Goal: Task Accomplishment & Management: Manage account settings

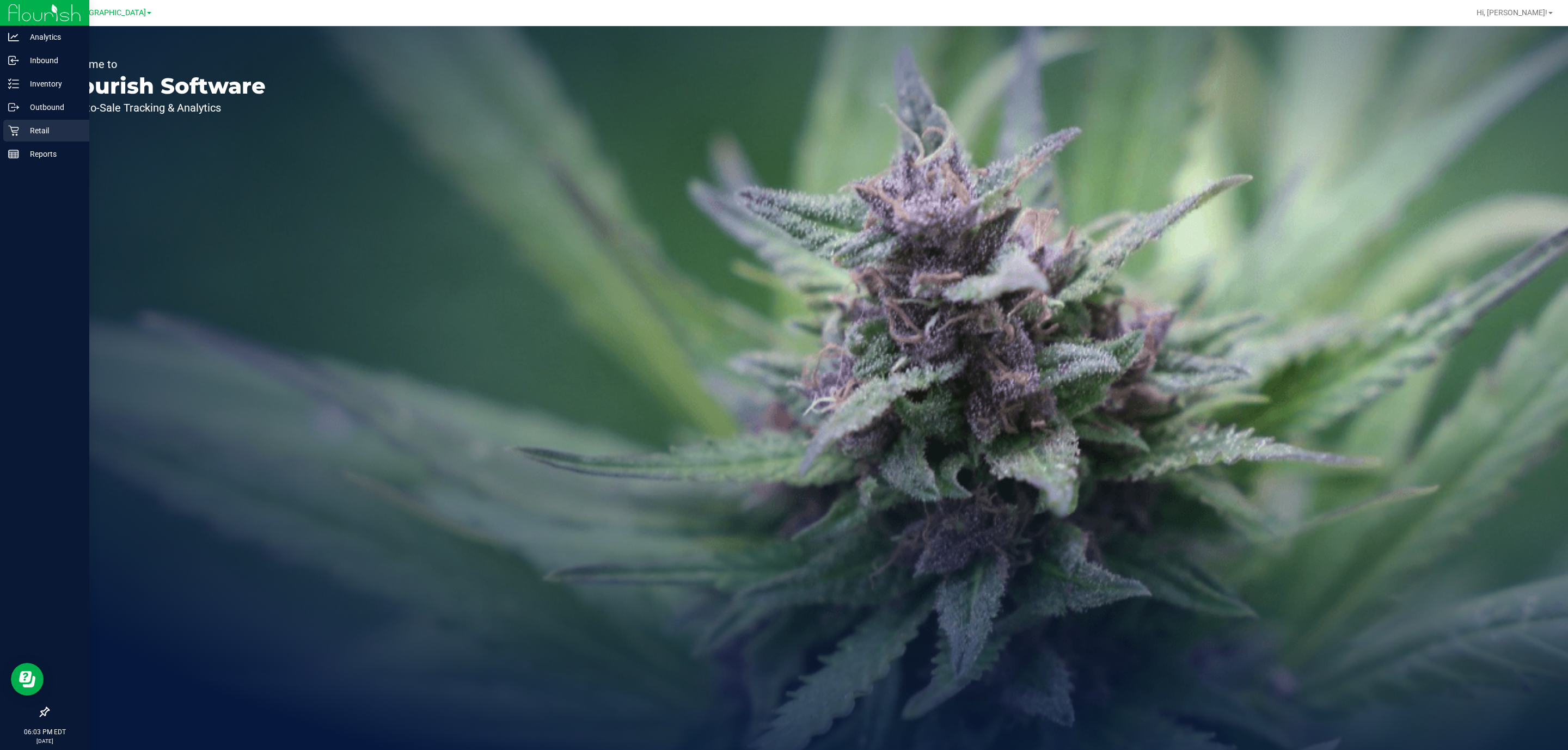
click at [21, 128] on p "Retail" at bounding box center [51, 130] width 65 height 13
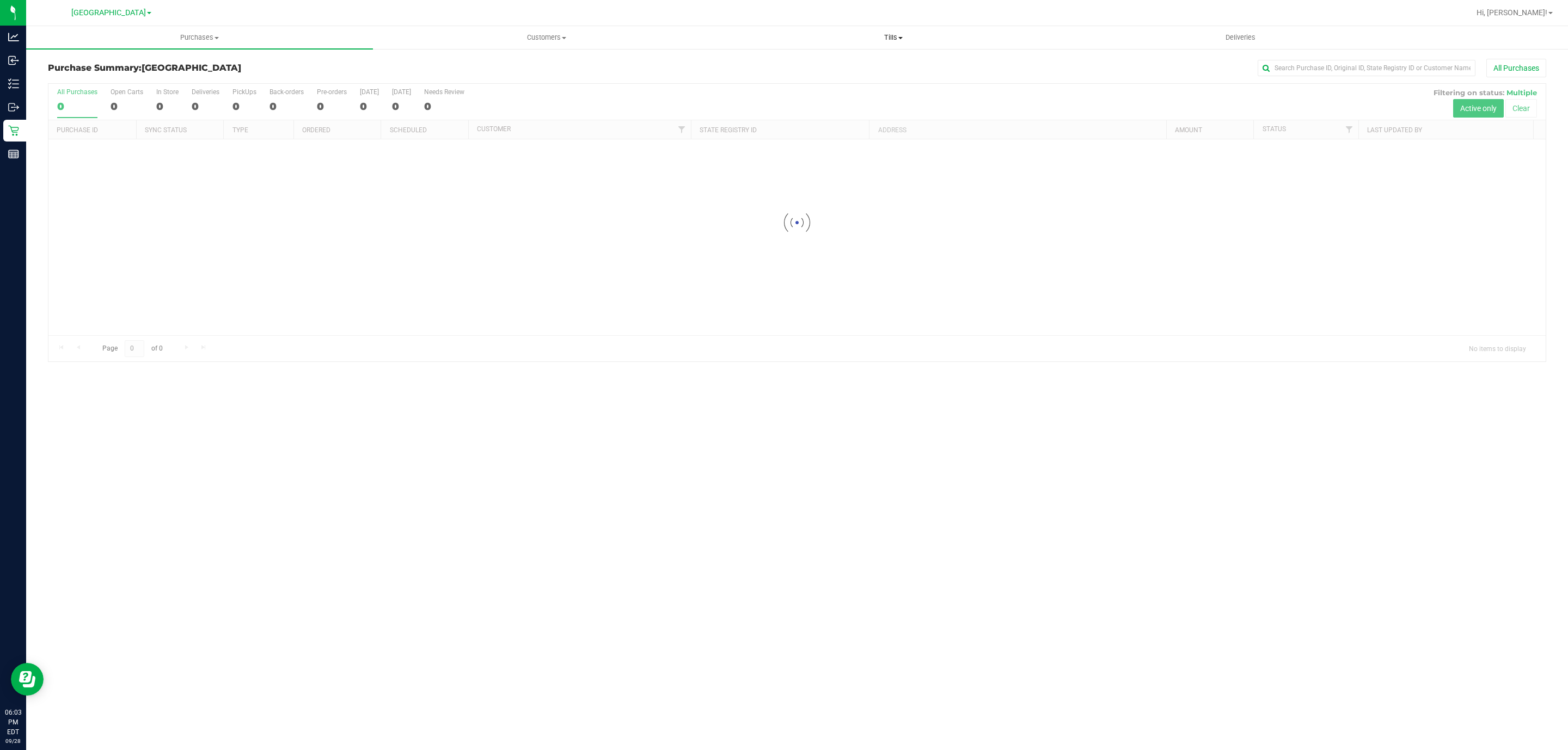
click at [889, 37] on span "Tills" at bounding box center [893, 38] width 346 height 10
click at [762, 61] on span "Manage tills" at bounding box center [757, 65] width 74 height 9
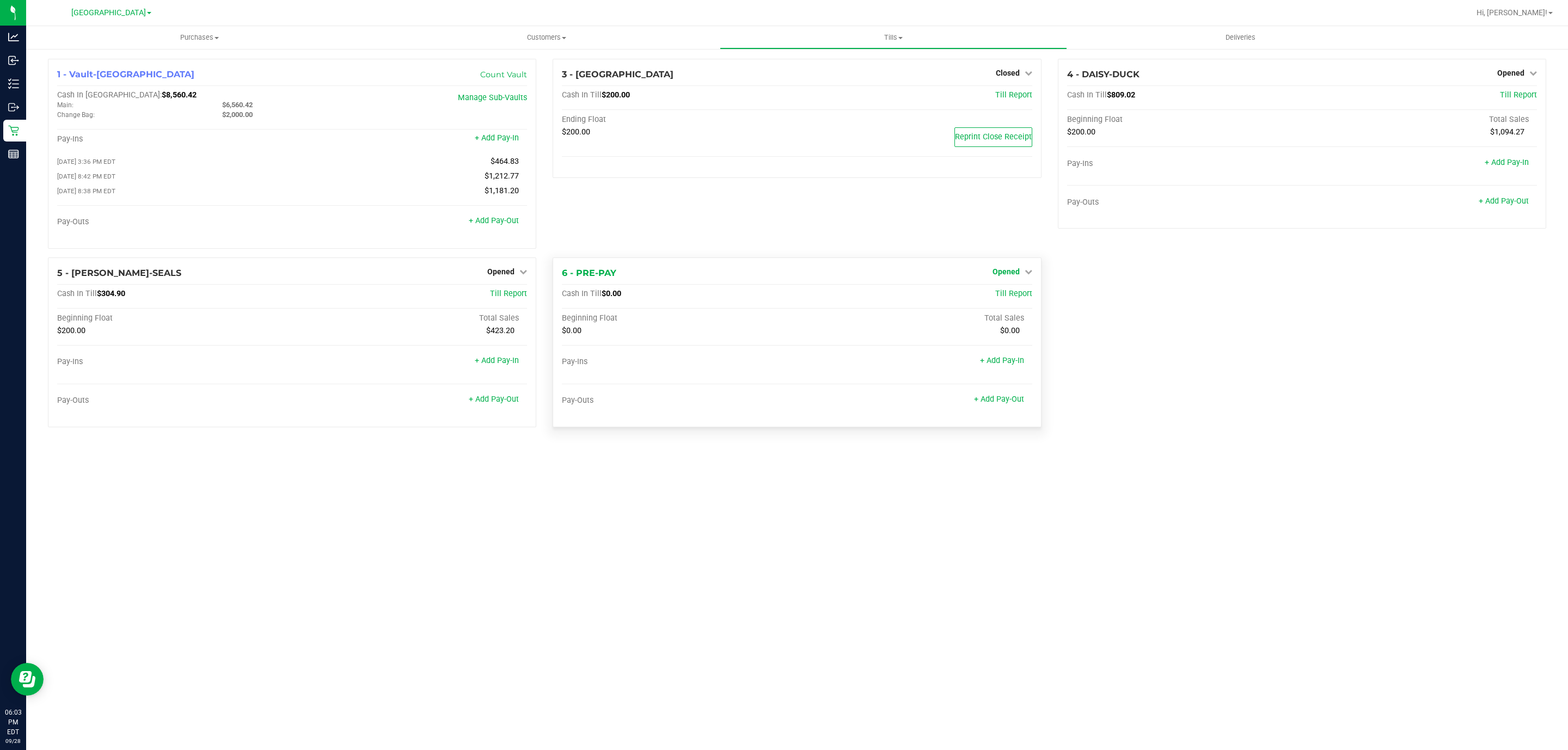
click at [1008, 273] on span "Opened" at bounding box center [1005, 271] width 27 height 9
click at [1009, 298] on link "Close Till" at bounding box center [1006, 293] width 29 height 9
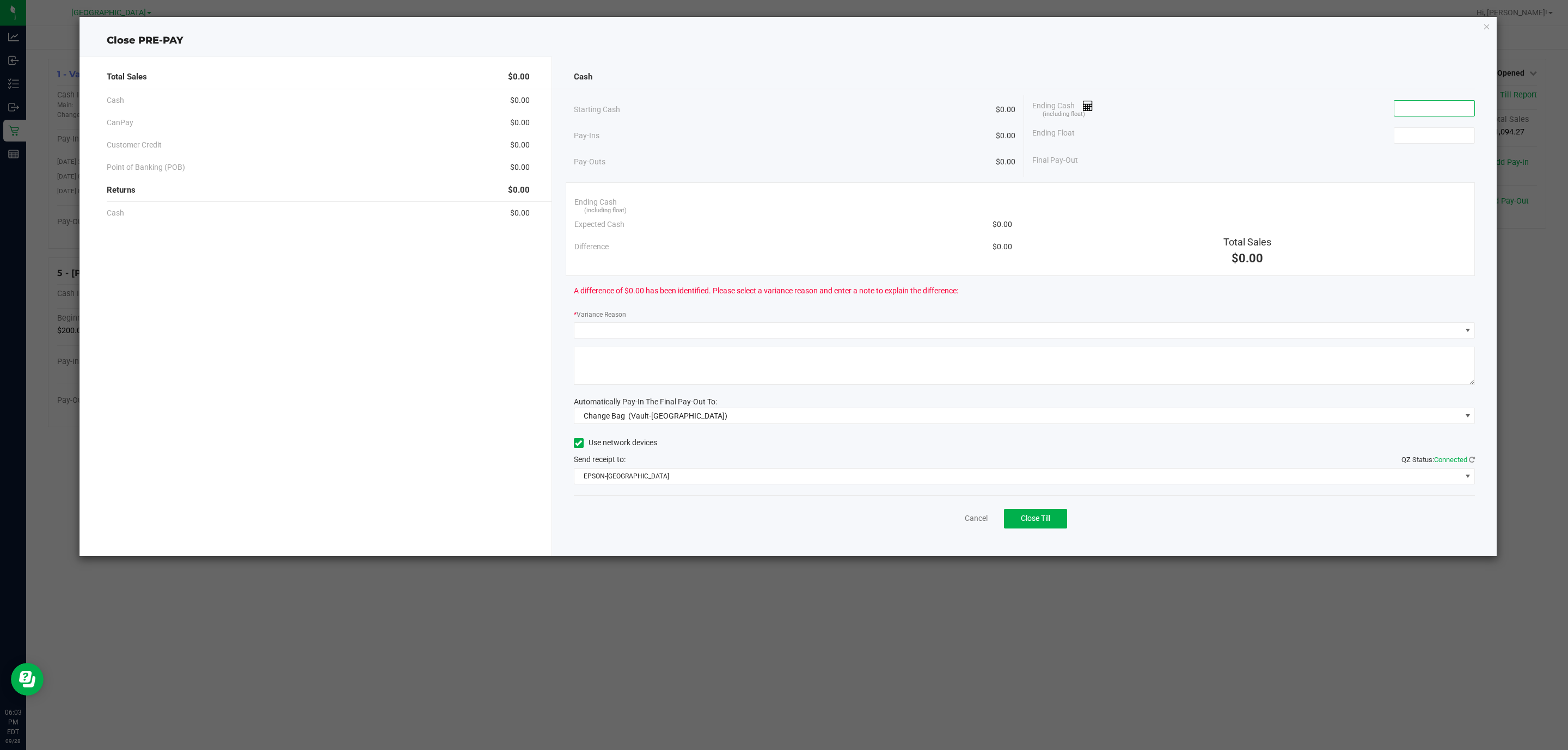
click at [1414, 110] on input at bounding box center [1434, 108] width 80 height 15
type input "$0.00"
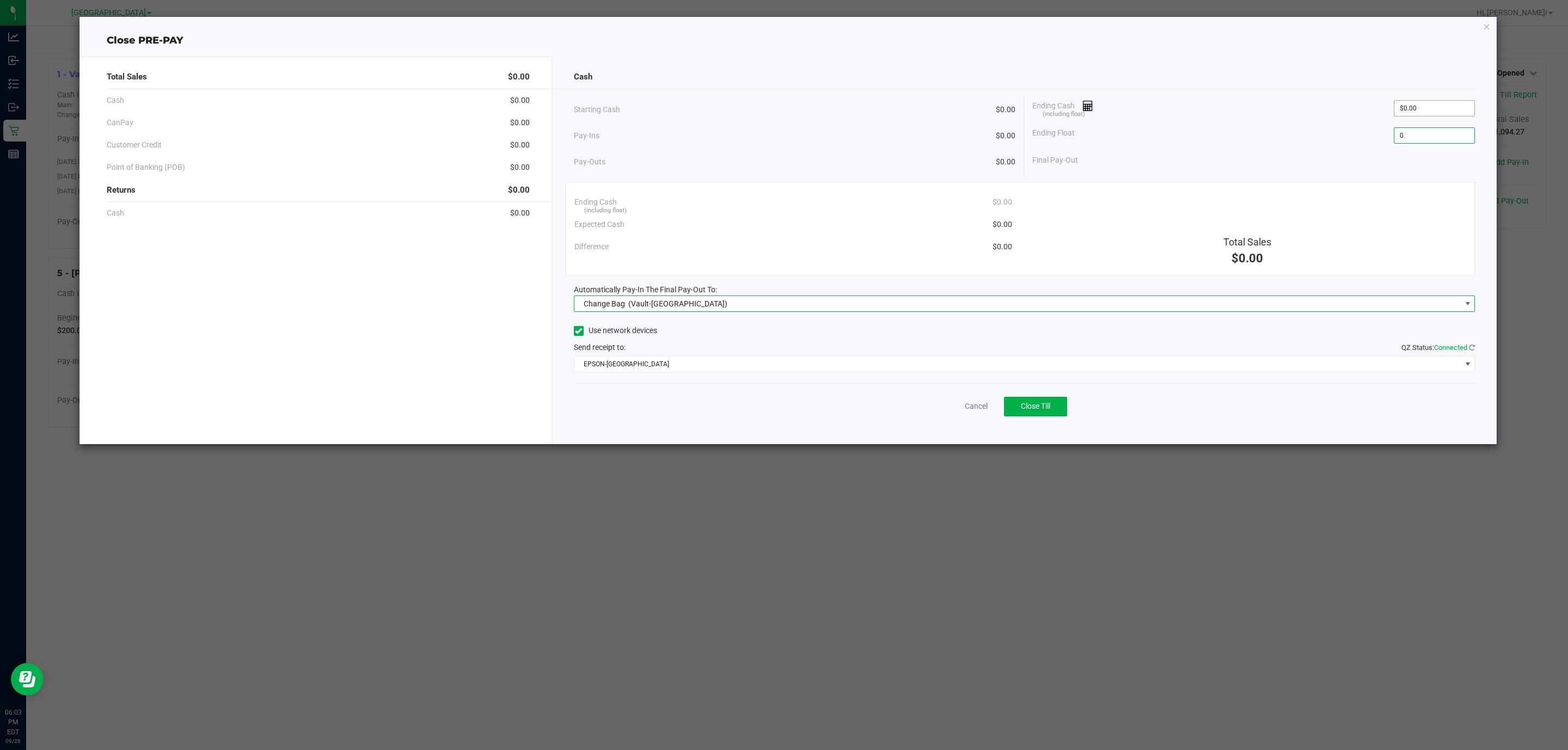
type input "$0.00"
click at [873, 307] on span "Change Bag (Vault-[GEOGRAPHIC_DATA])" at bounding box center [1017, 303] width 887 height 15
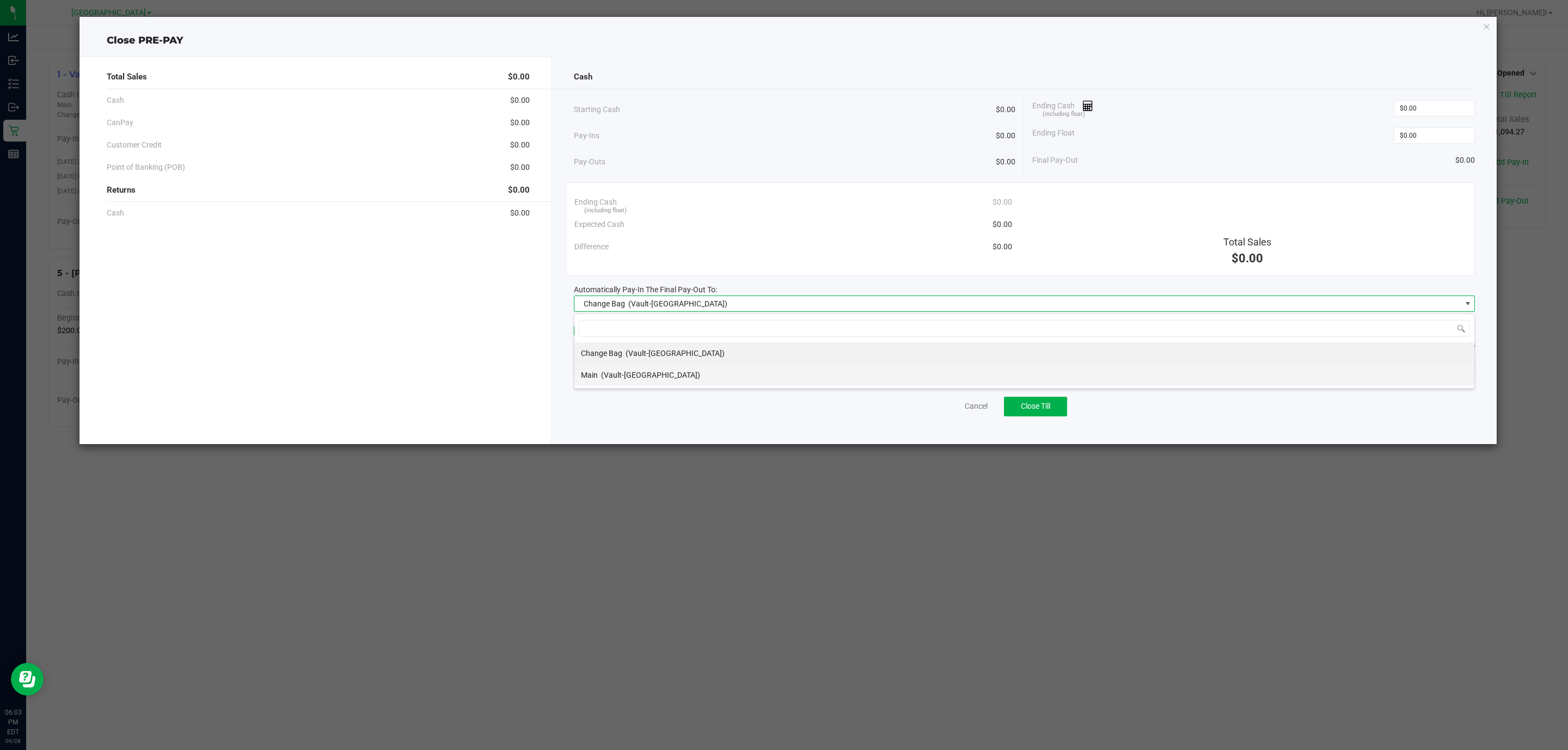
click at [664, 382] on div "Main (Vault-[GEOGRAPHIC_DATA])" at bounding box center [640, 375] width 120 height 20
click at [791, 363] on span "EPSON-[GEOGRAPHIC_DATA]" at bounding box center [1017, 364] width 887 height 15
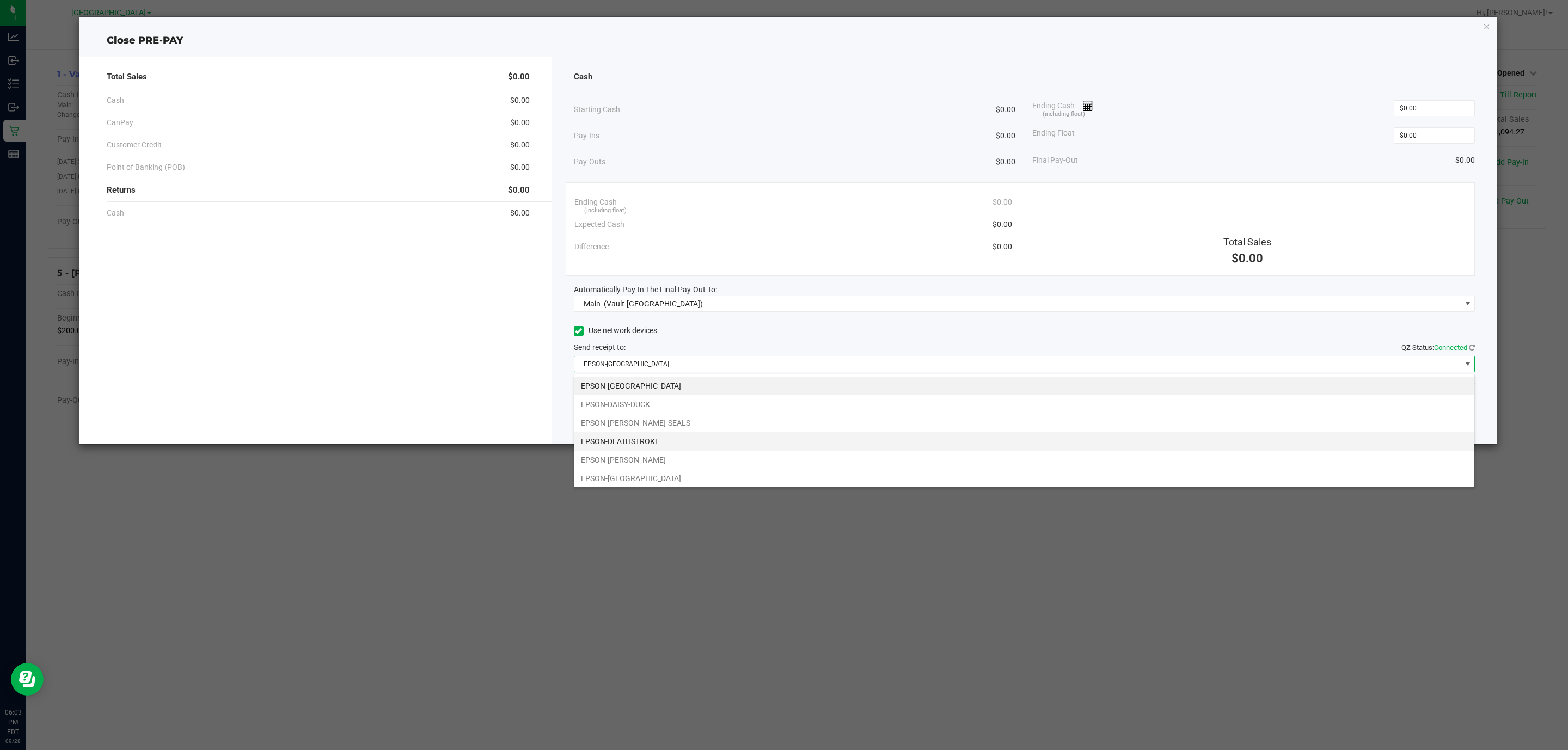
click at [642, 437] on li "EPSON-DEATHSTROKE" at bounding box center [1024, 441] width 900 height 19
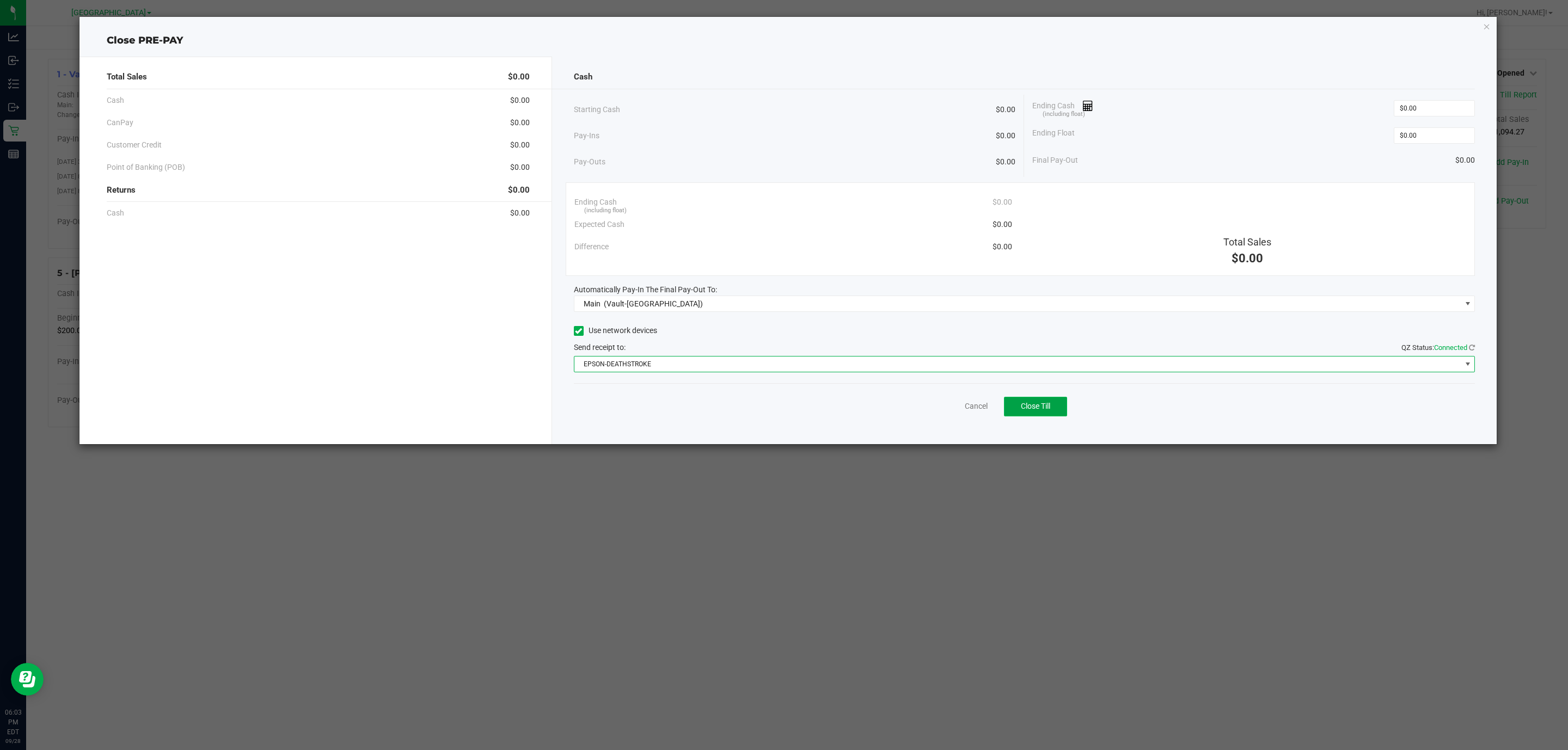
drag, startPoint x: 1026, startPoint y: 407, endPoint x: 840, endPoint y: 592, distance: 262.3
click at [1026, 409] on span "Close Till" at bounding box center [1034, 406] width 29 height 9
click at [962, 406] on link "Dismiss" at bounding box center [953, 406] width 26 height 11
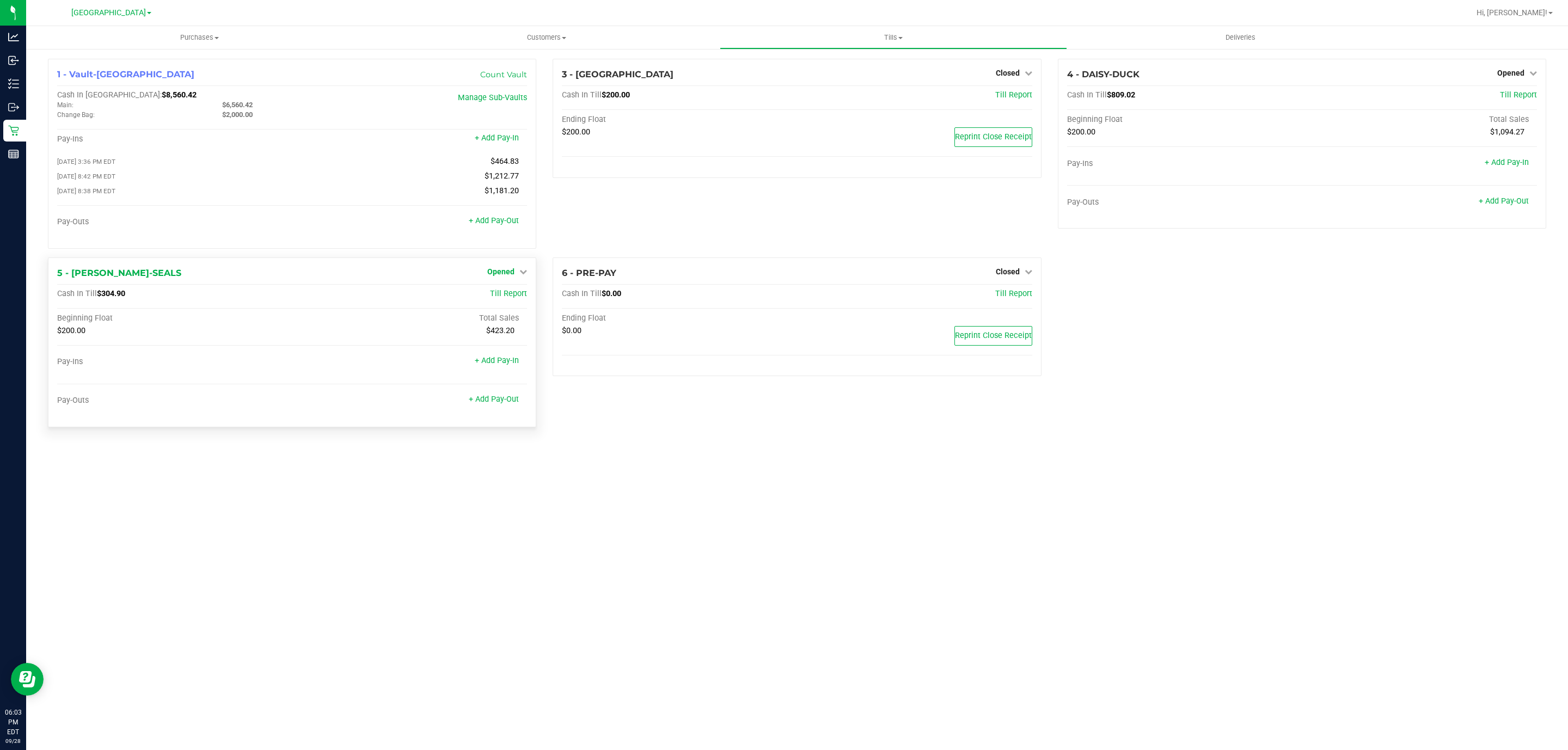
click at [506, 272] on span "Opened" at bounding box center [501, 271] width 27 height 9
click at [507, 294] on link "Close Till" at bounding box center [502, 293] width 29 height 9
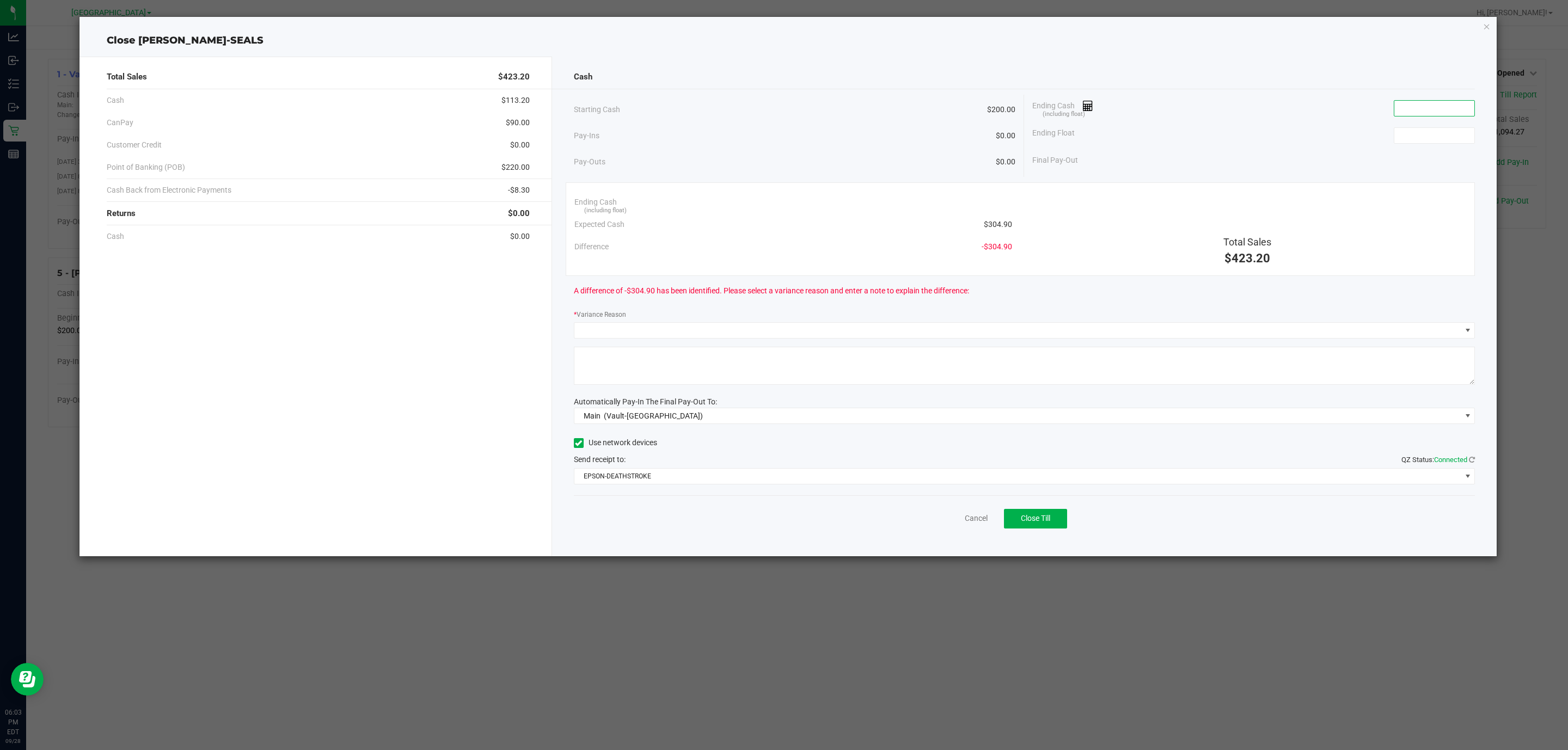
click at [1429, 104] on input at bounding box center [1434, 108] width 80 height 15
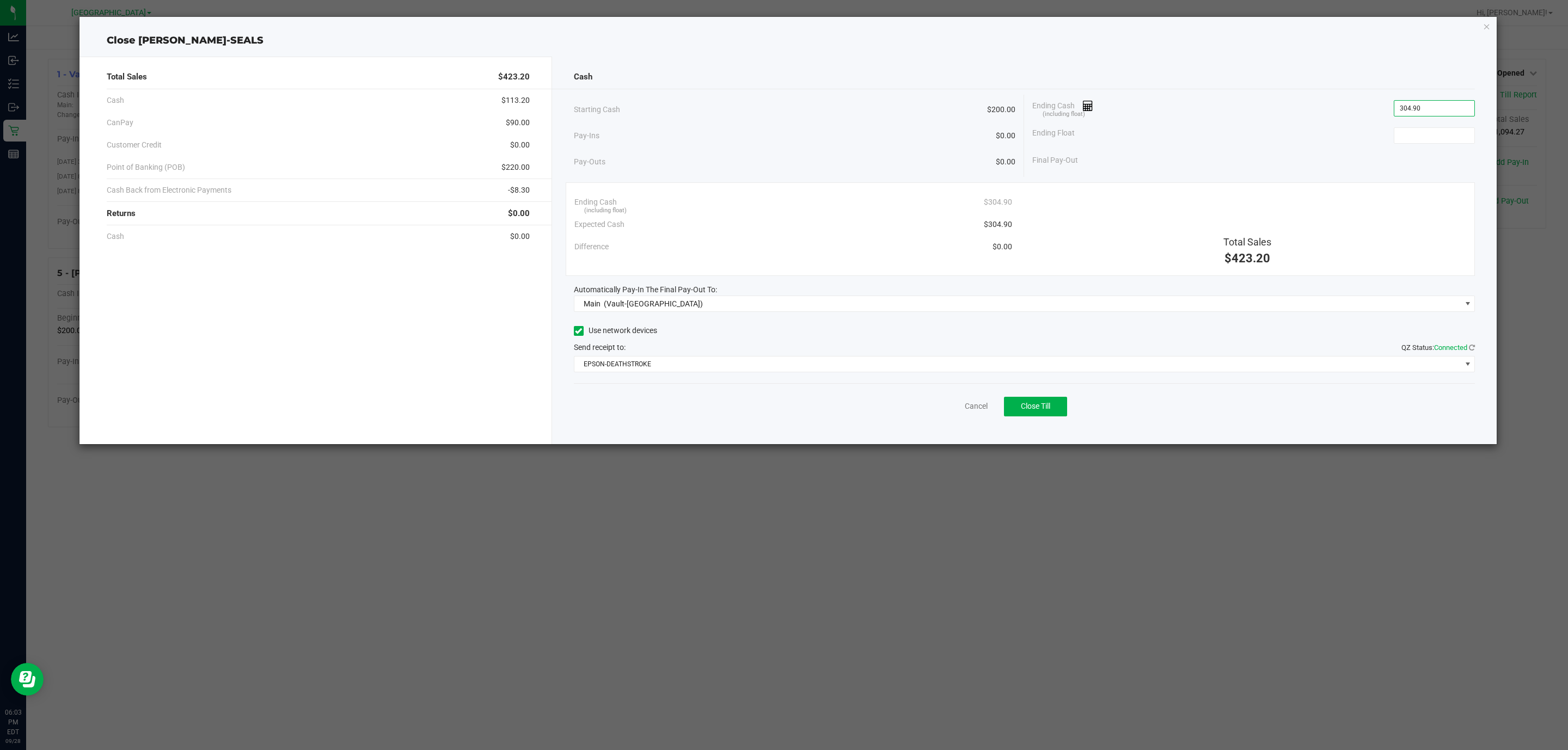
type input "$304.90"
type input "$200.00"
drag, startPoint x: 637, startPoint y: 433, endPoint x: 647, endPoint y: 425, distance: 12.8
click at [637, 433] on div "Cash Starting Cash $200.00 Pay-Ins $0.00 Pay-Outs $0.00 Ending Cash (including …" at bounding box center [1024, 250] width 946 height 388
click at [1028, 404] on span "Close Till" at bounding box center [1034, 406] width 29 height 9
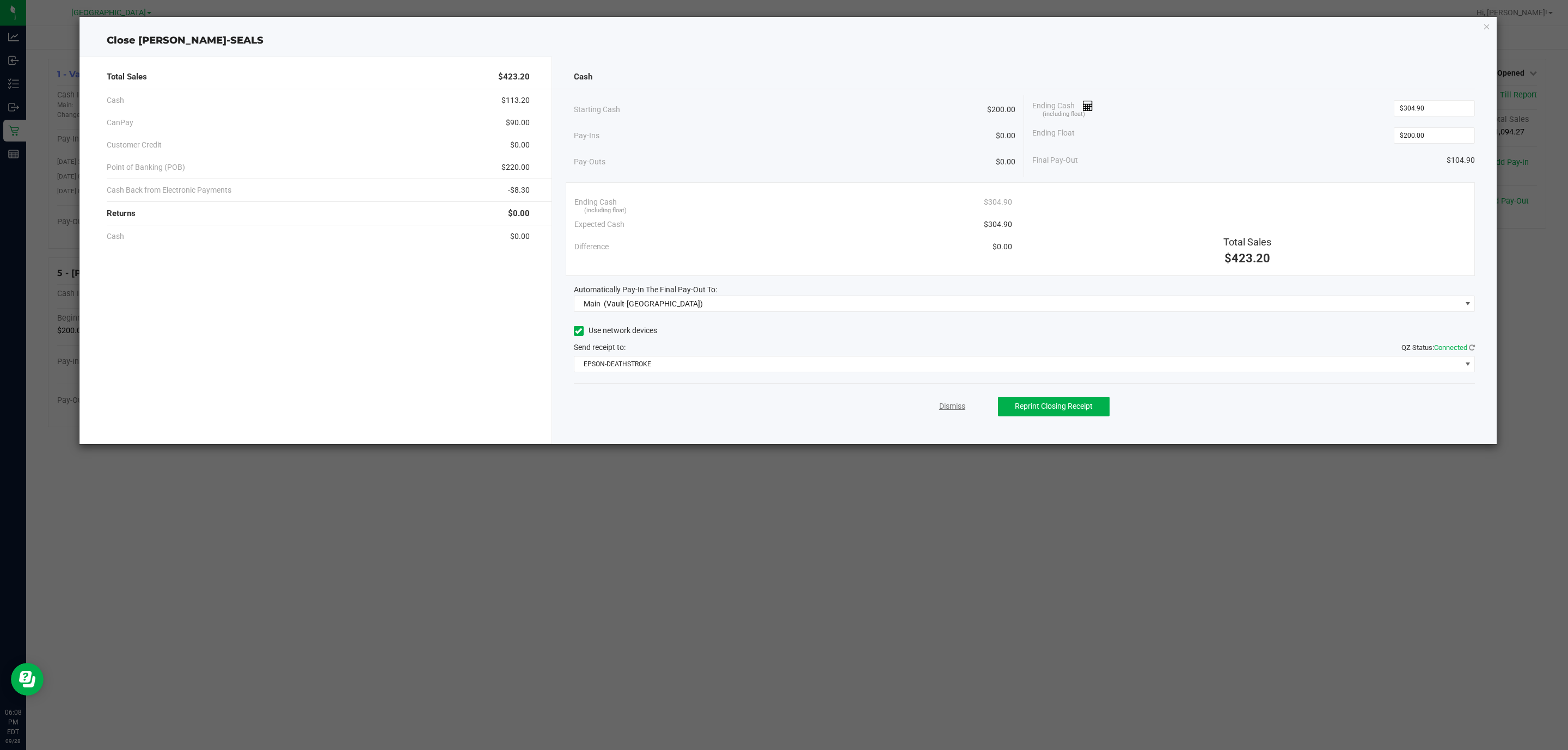
click at [953, 407] on link "Dismiss" at bounding box center [953, 406] width 26 height 11
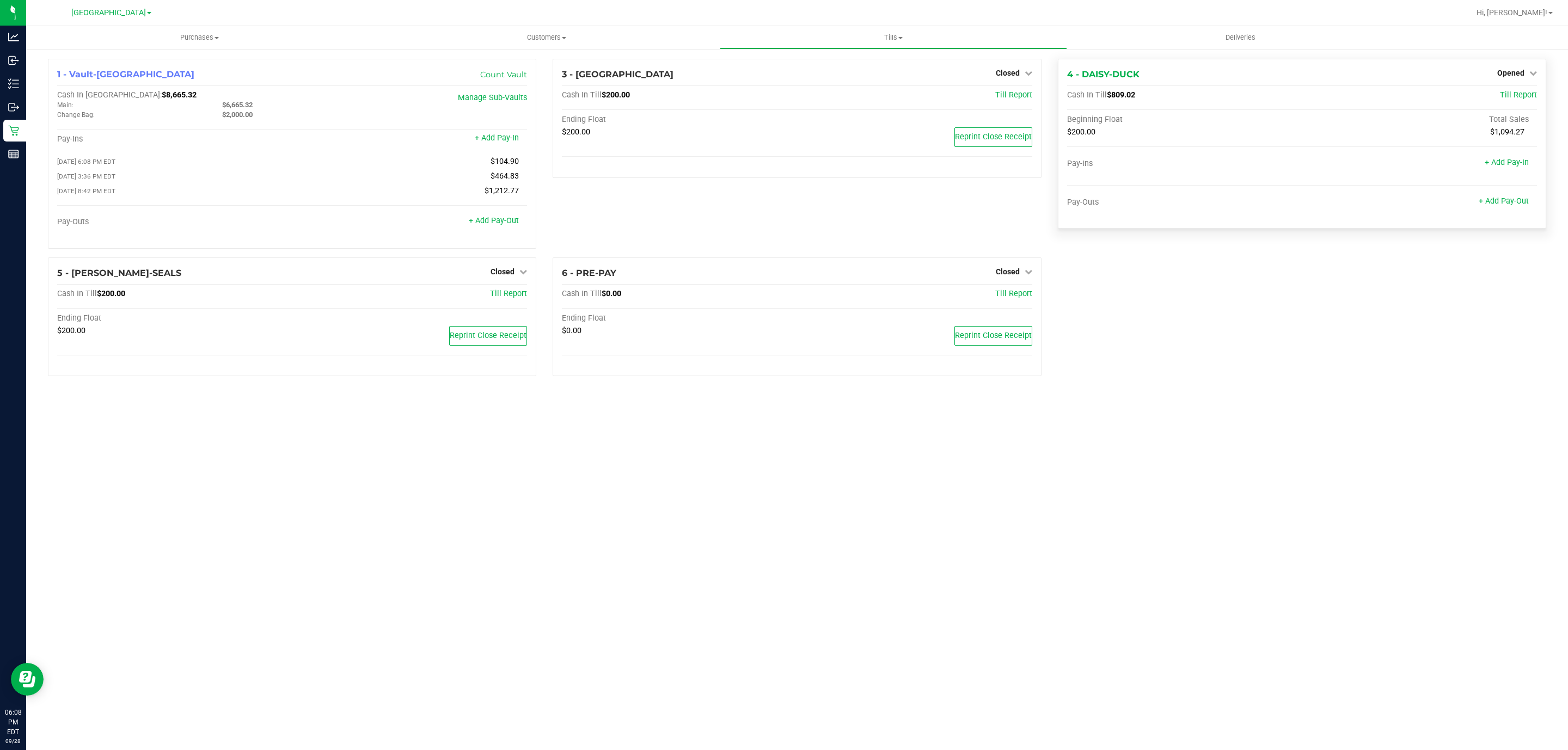
click at [1513, 78] on div "Opened" at bounding box center [1517, 73] width 40 height 13
click at [1511, 76] on span "Opened" at bounding box center [1510, 73] width 27 height 9
click at [1516, 93] on link "Close Till" at bounding box center [1511, 96] width 29 height 9
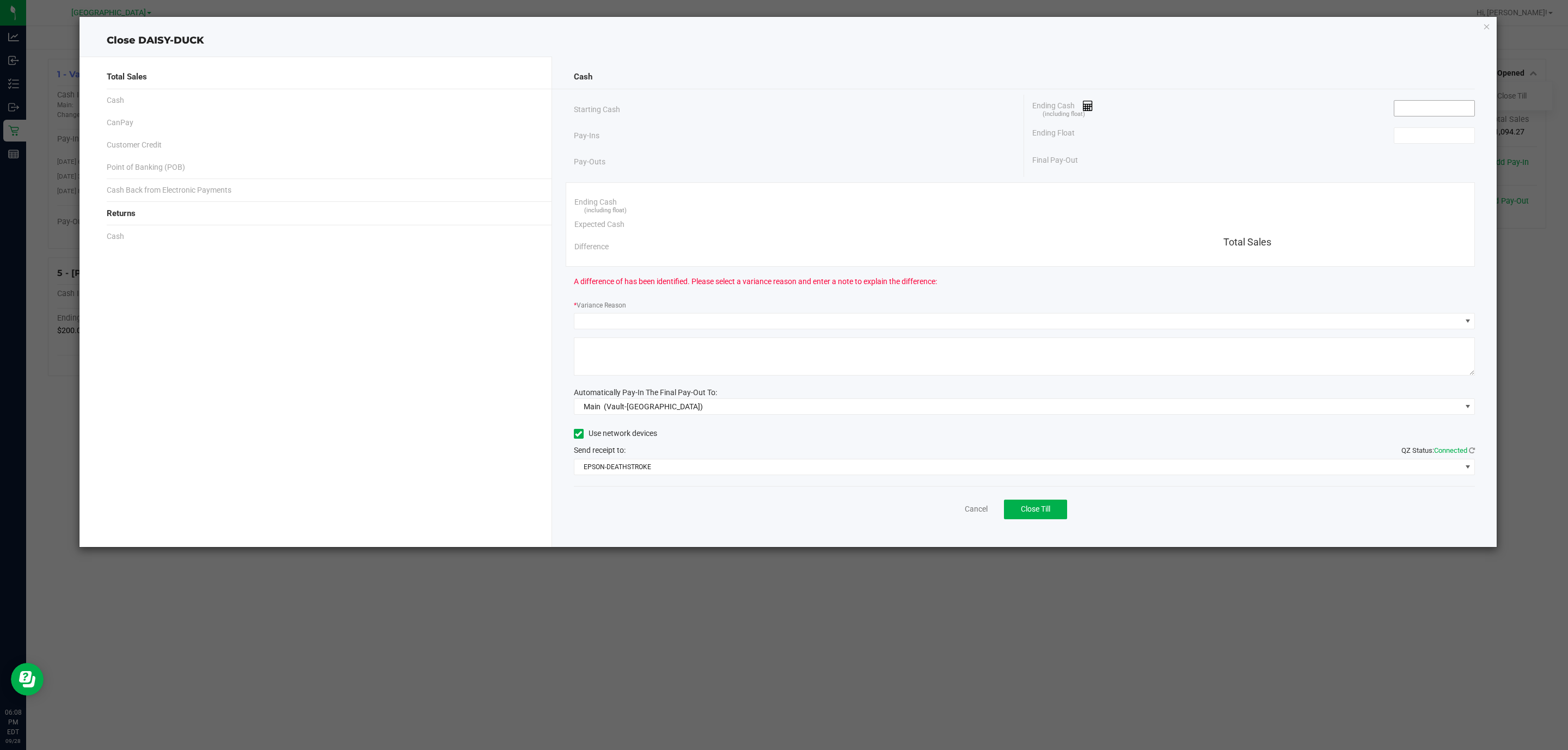
click at [1398, 112] on input at bounding box center [1434, 108] width 80 height 15
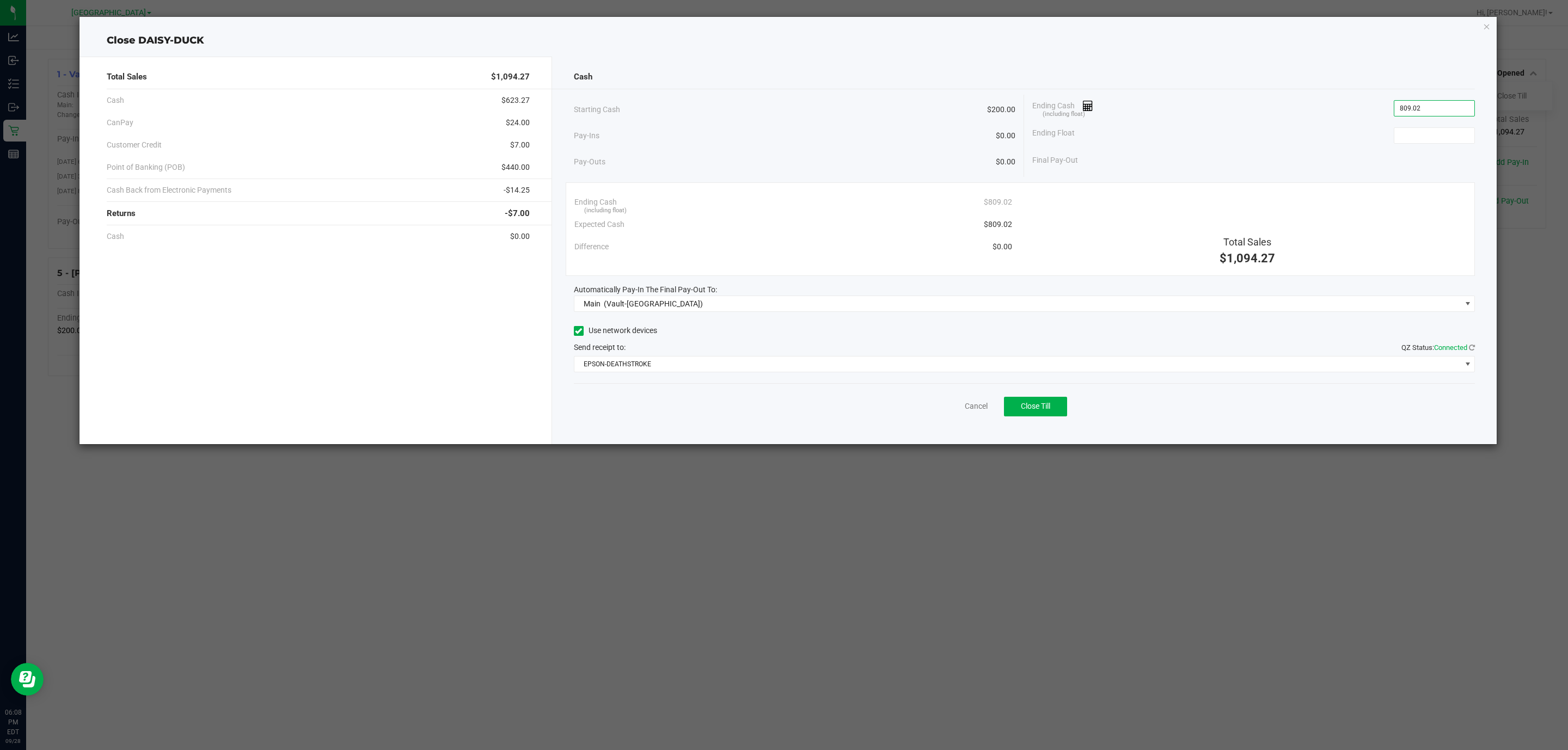
type input "$809.02"
type input "$200.00"
click at [1046, 414] on button "Close Till" at bounding box center [1034, 407] width 63 height 20
click at [945, 412] on link "Dismiss" at bounding box center [953, 406] width 26 height 11
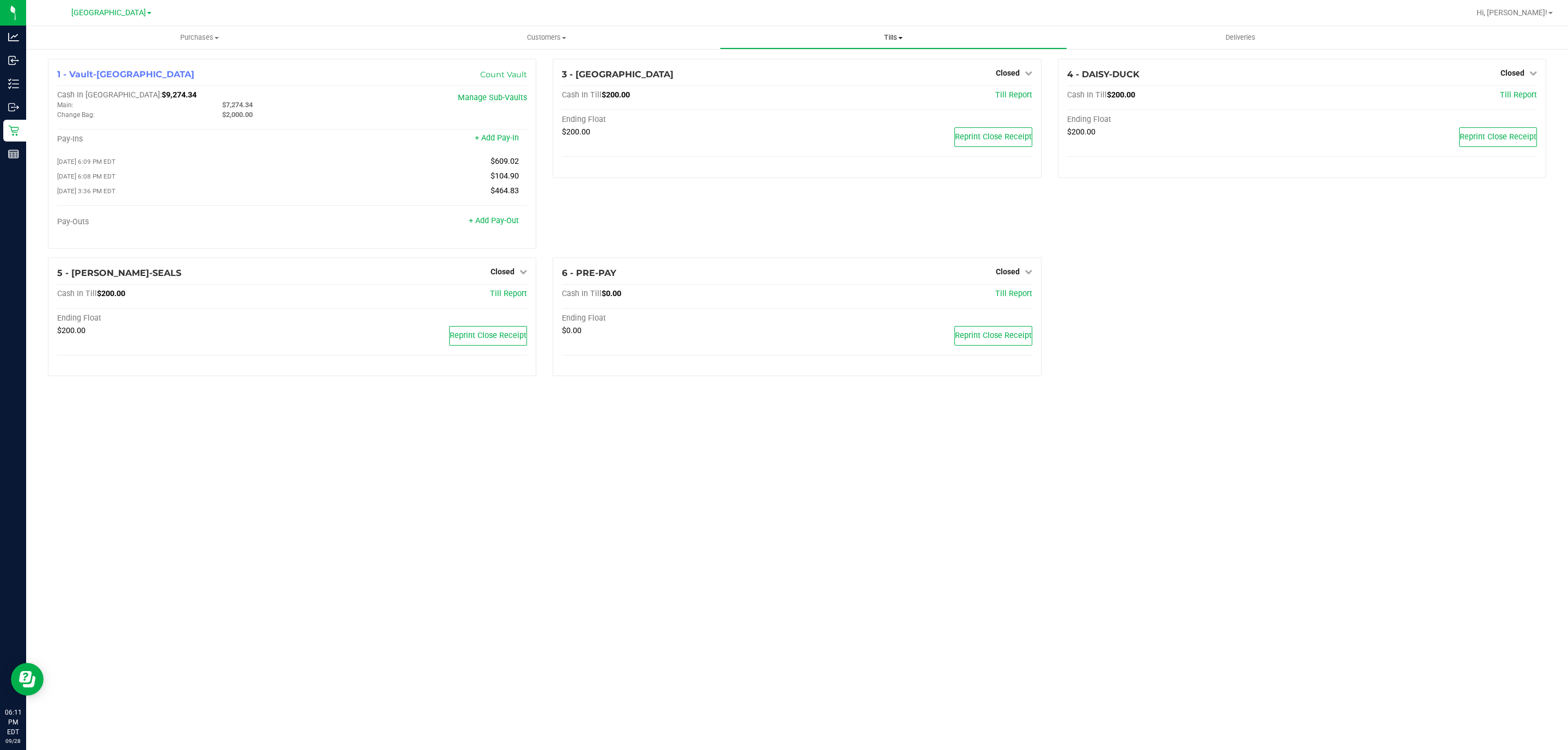
click at [881, 33] on span "Tills" at bounding box center [893, 38] width 346 height 10
click at [783, 80] on span "Reconcile e-payments" at bounding box center [774, 78] width 109 height 9
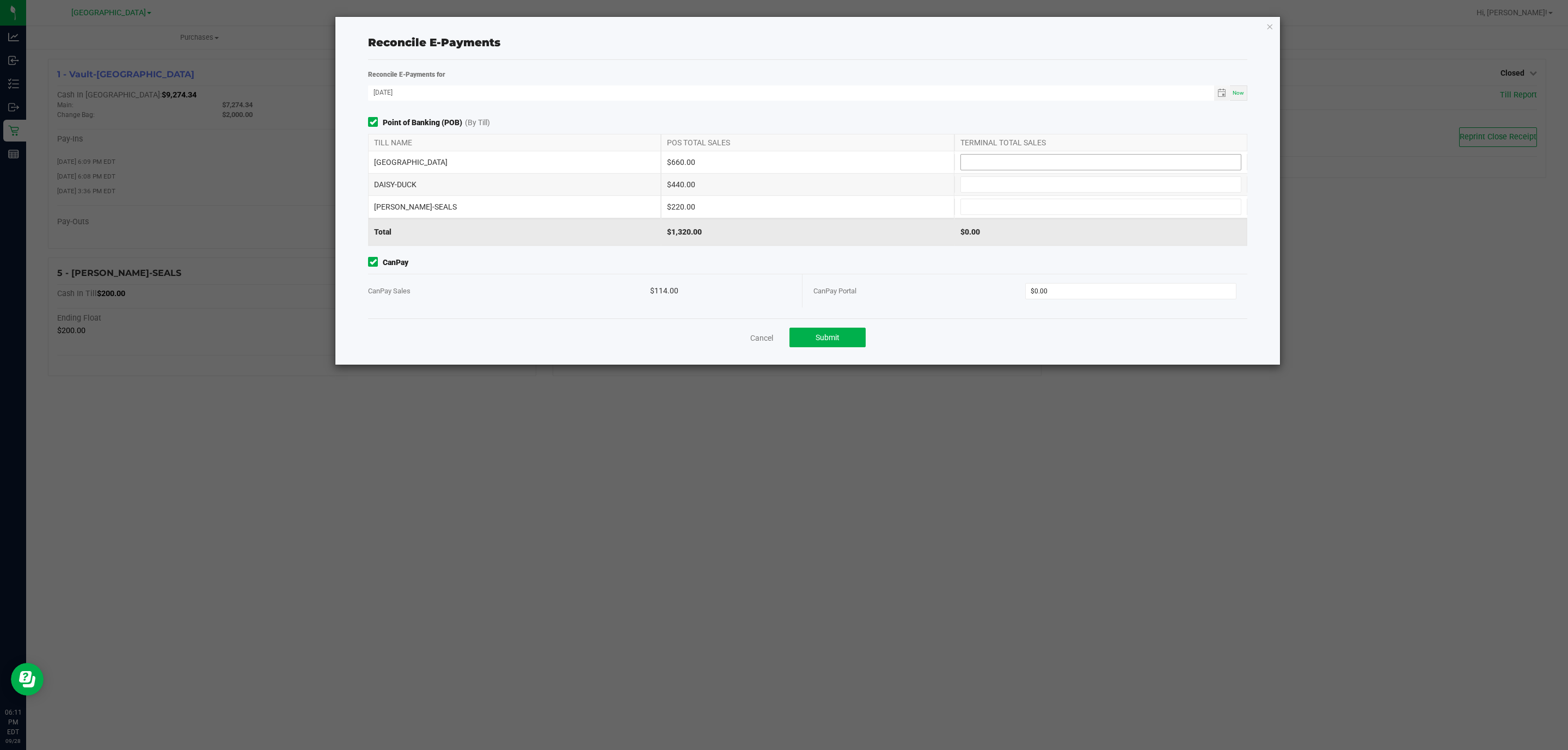
click at [999, 164] on input at bounding box center [1100, 162] width 280 height 15
type input "$660.00"
type input "$440.00"
type input "$220.00"
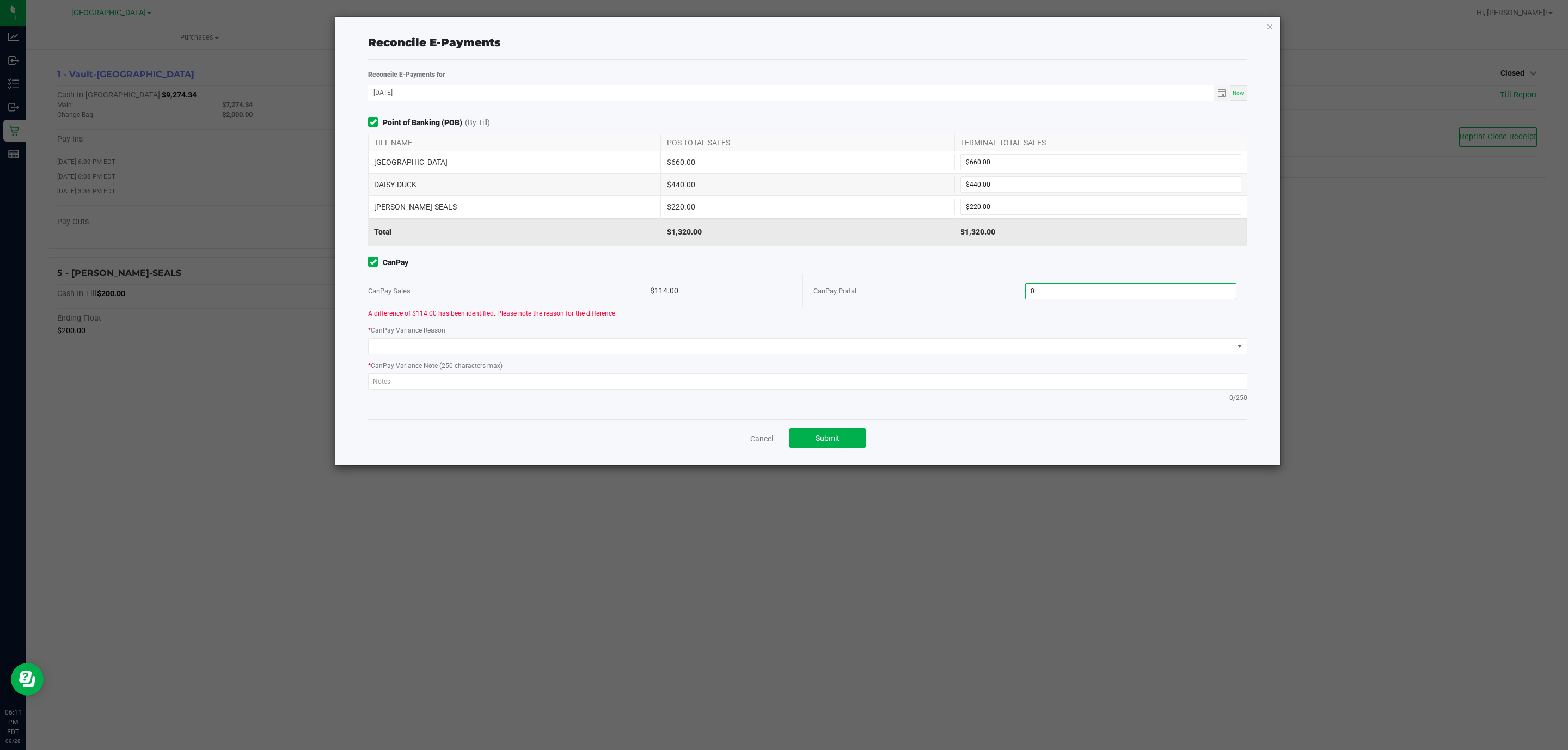
click at [1101, 299] on input "0" at bounding box center [1130, 290] width 210 height 15
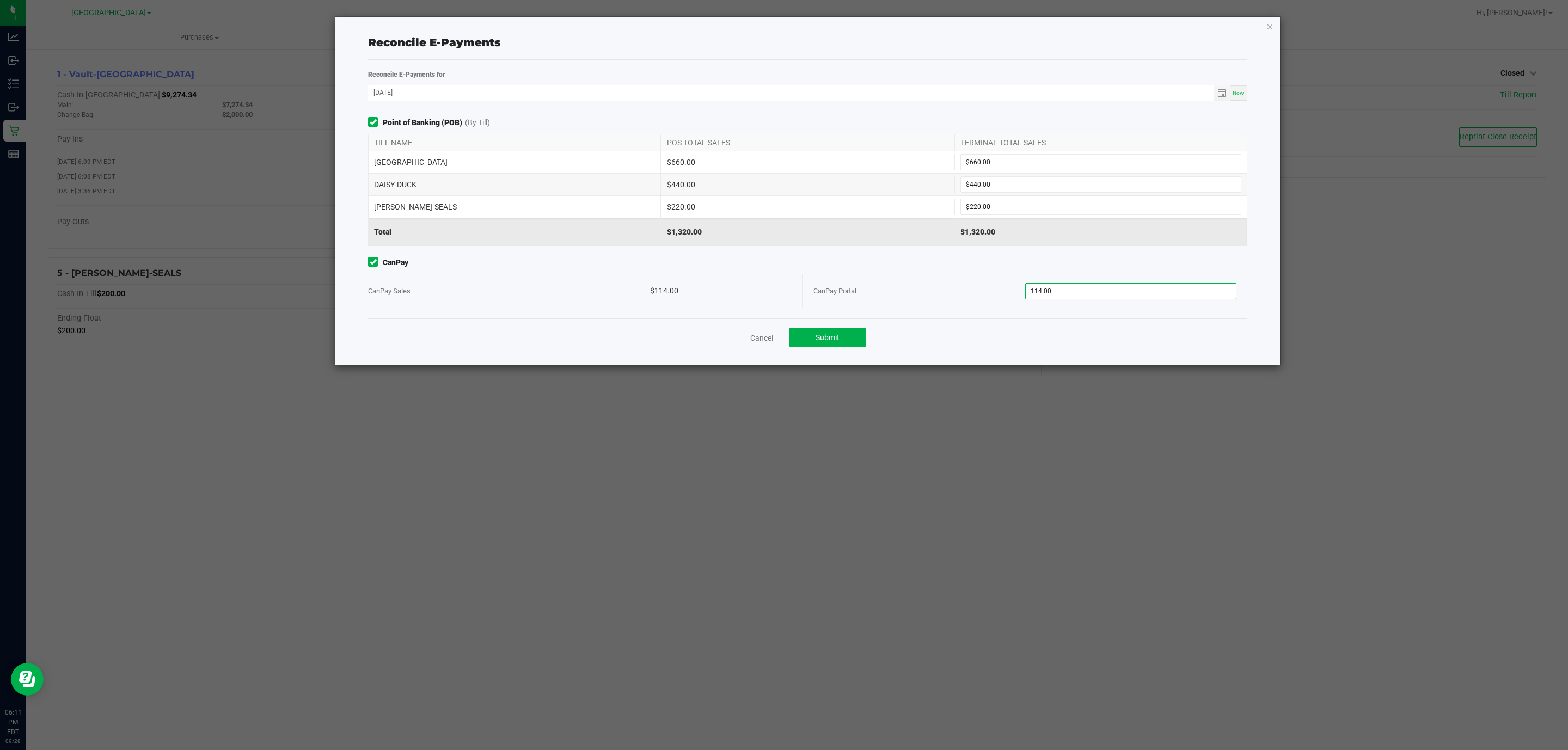
type input "$114.00"
click at [910, 348] on div "Cancel Submit" at bounding box center [807, 337] width 879 height 38
click at [840, 343] on button "Submit" at bounding box center [827, 338] width 76 height 20
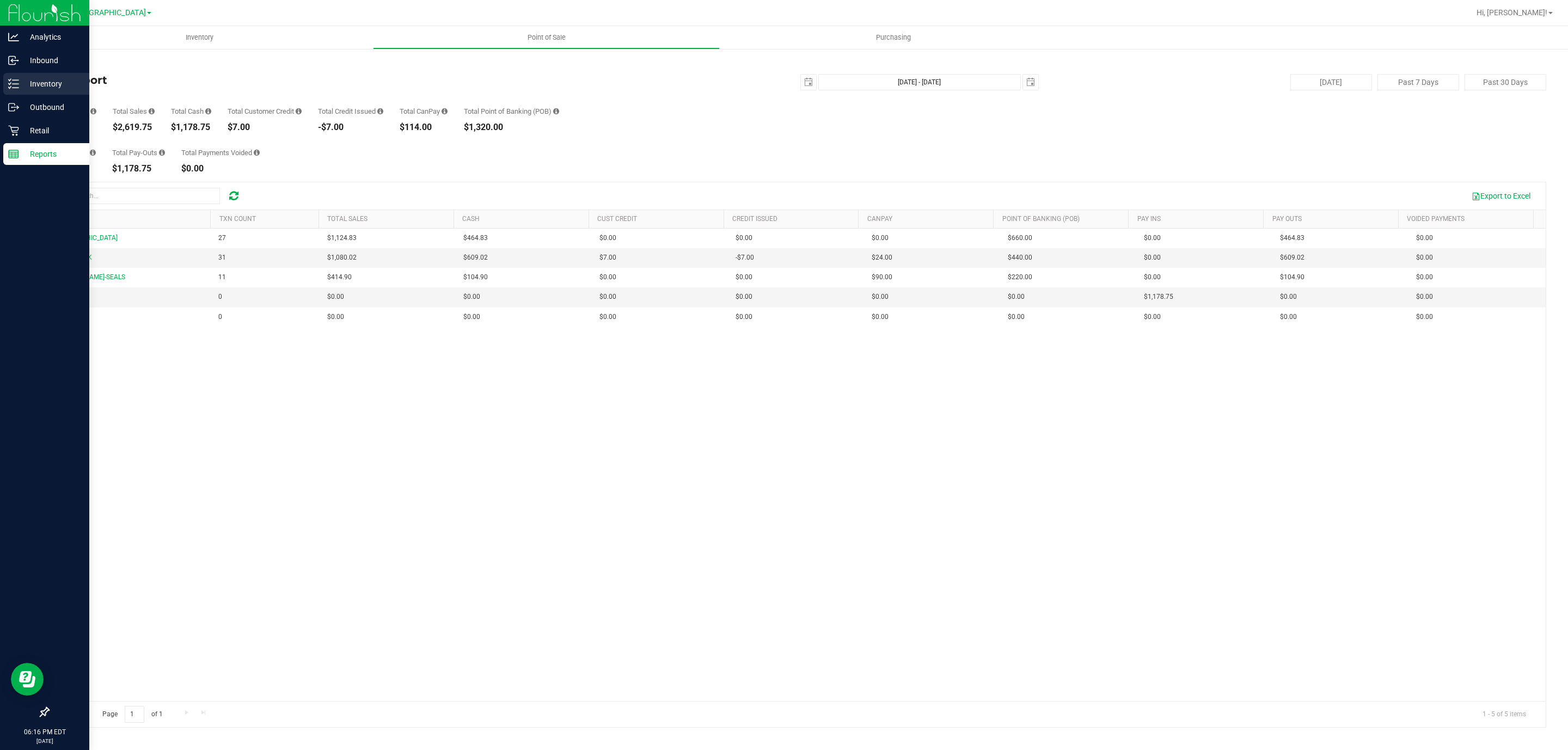
click at [45, 88] on p "Inventory" at bounding box center [51, 84] width 65 height 13
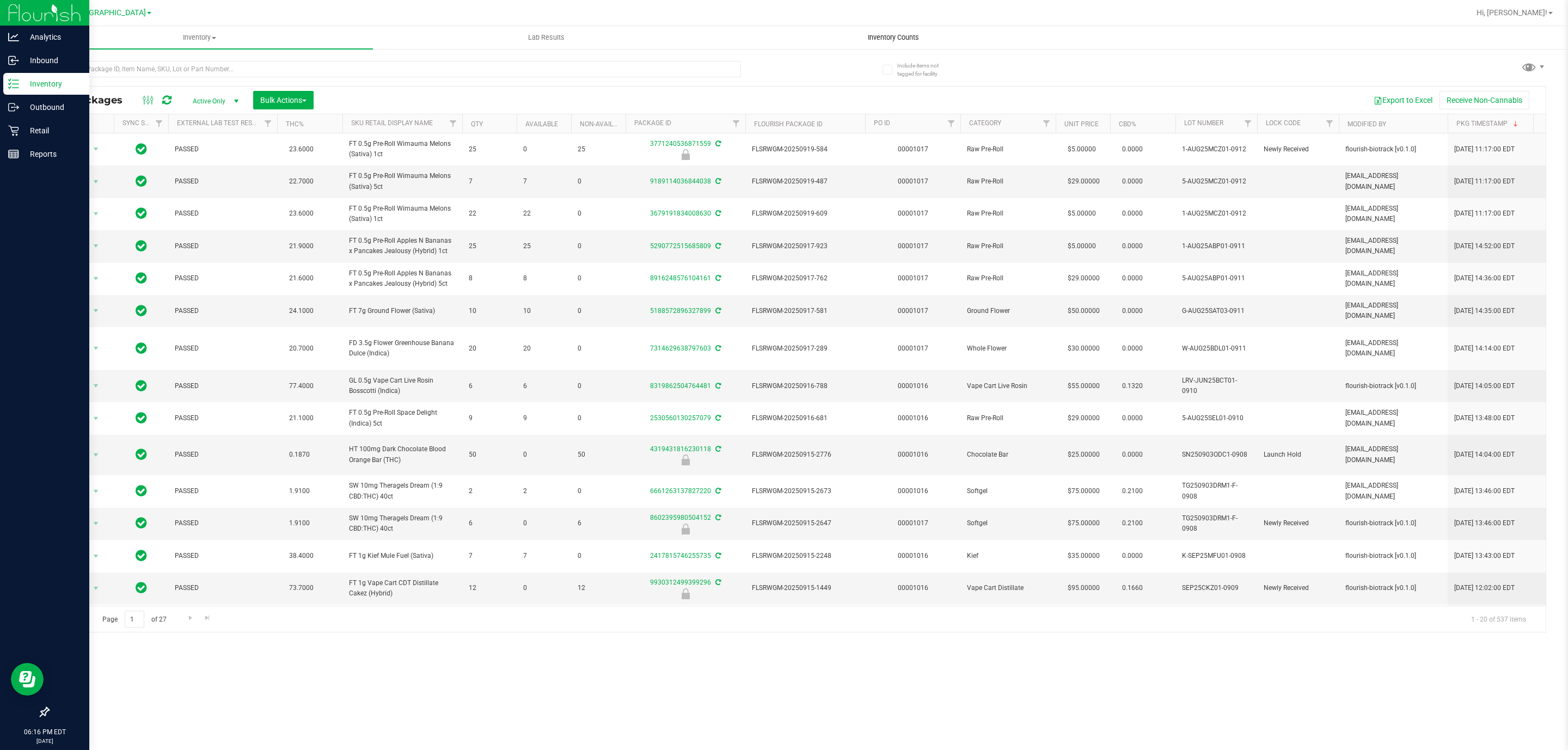
click at [902, 43] on uib-tab-heading "Inventory Counts" at bounding box center [893, 38] width 346 height 22
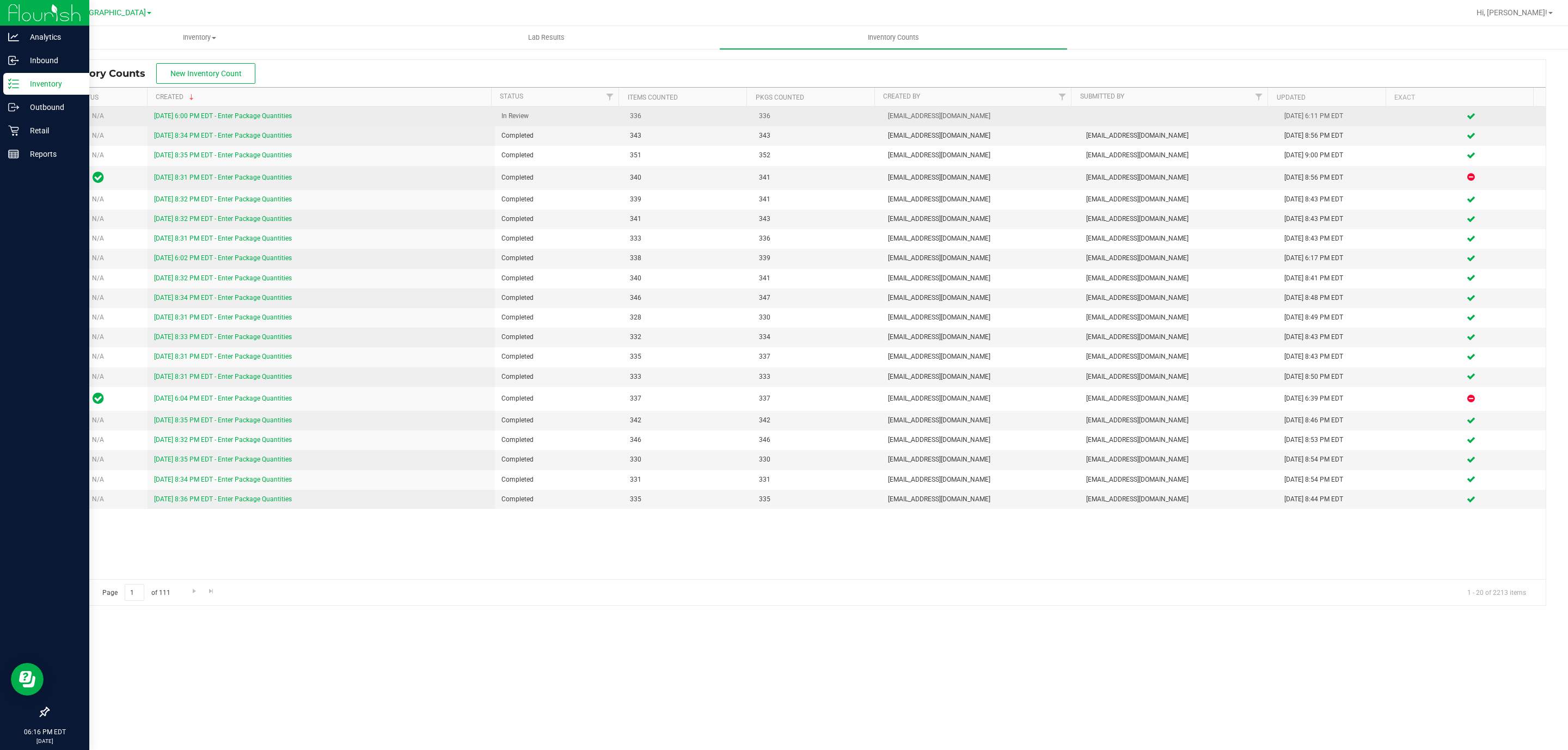
click at [246, 116] on link "[DATE] 6:00 PM EDT - Enter Package Quantities" at bounding box center [222, 116] width 138 height 8
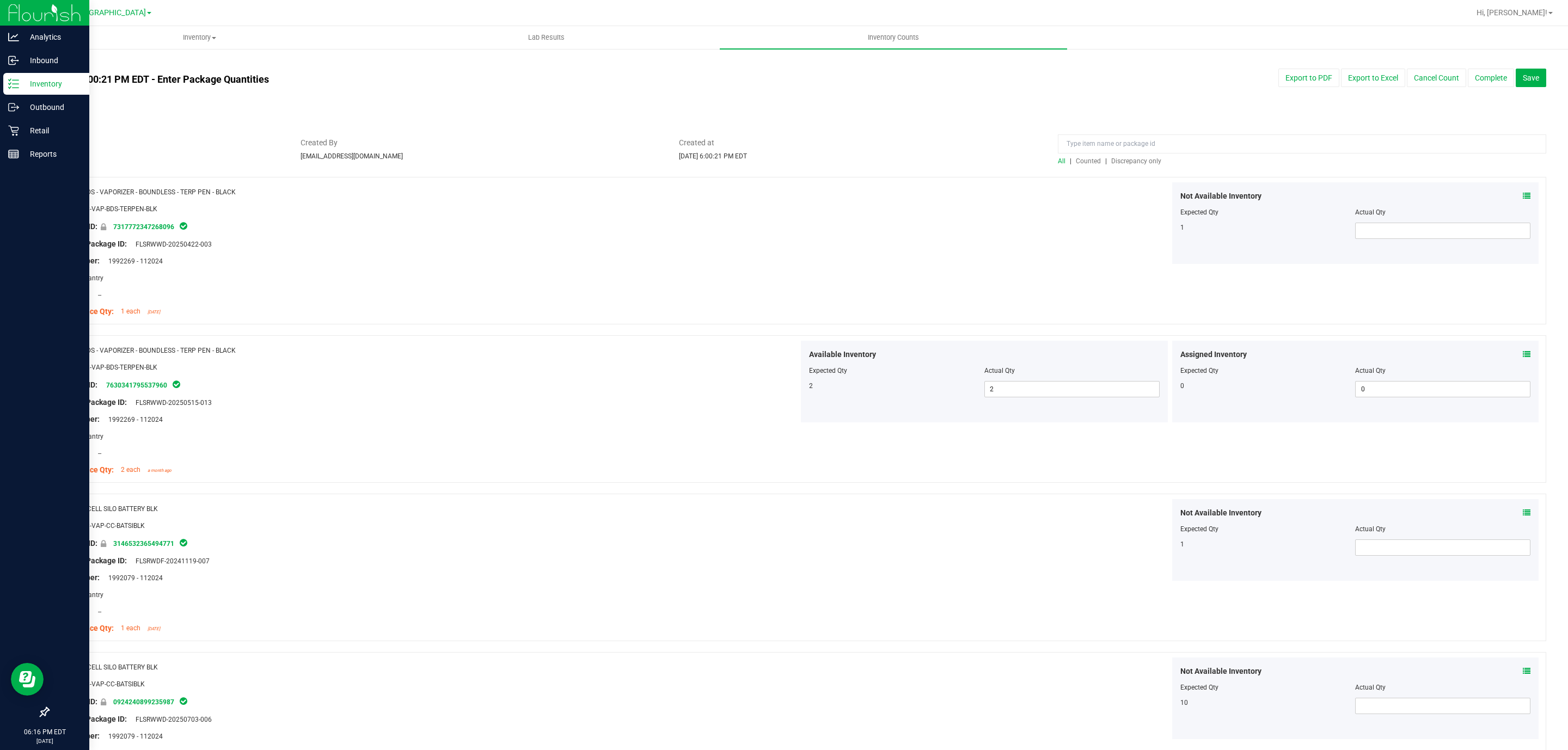
click at [1131, 164] on span "Discrepancy only" at bounding box center [1136, 162] width 50 height 8
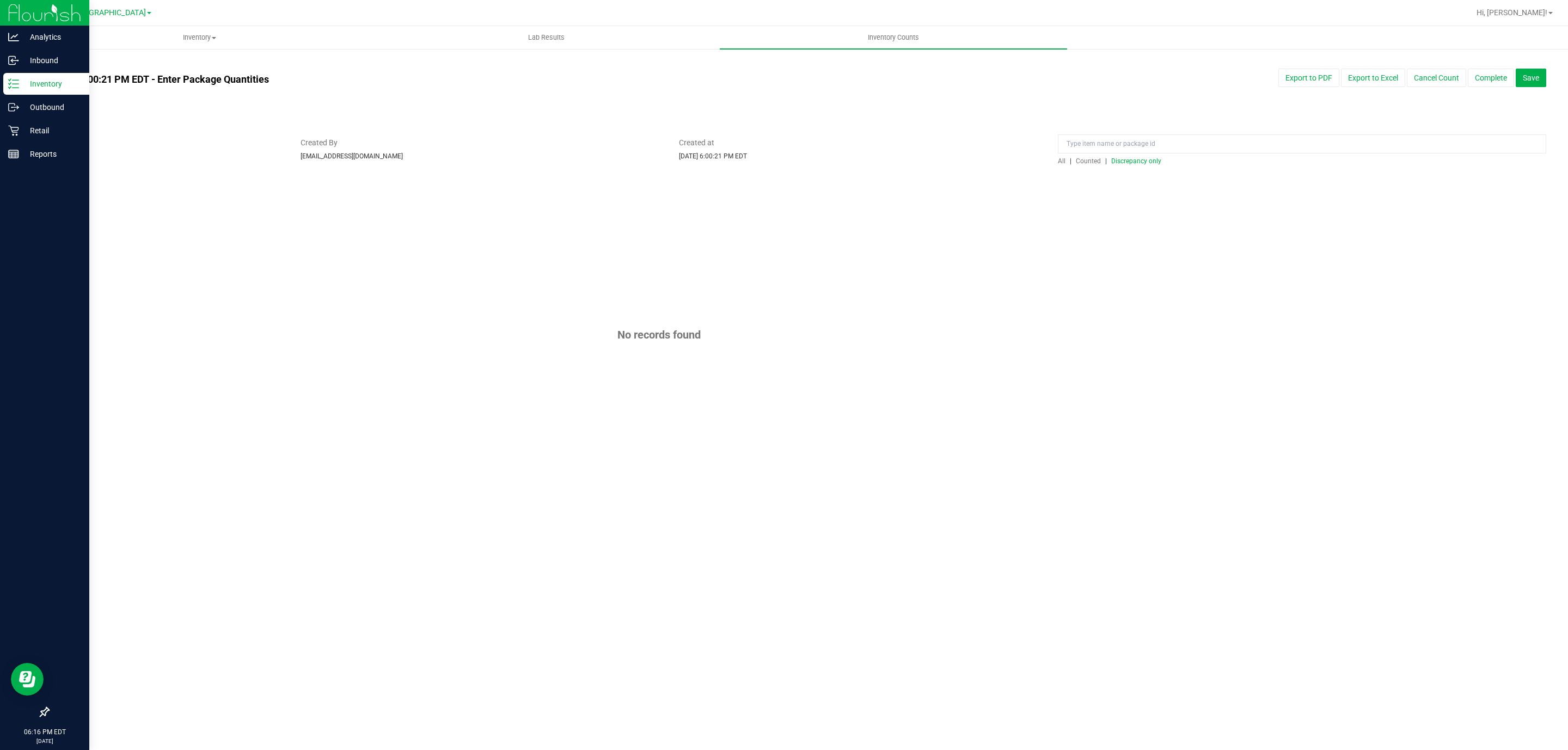
click at [1131, 164] on span "Discrepancy only" at bounding box center [1136, 162] width 50 height 8
click at [1490, 79] on button "Complete" at bounding box center [1491, 78] width 46 height 19
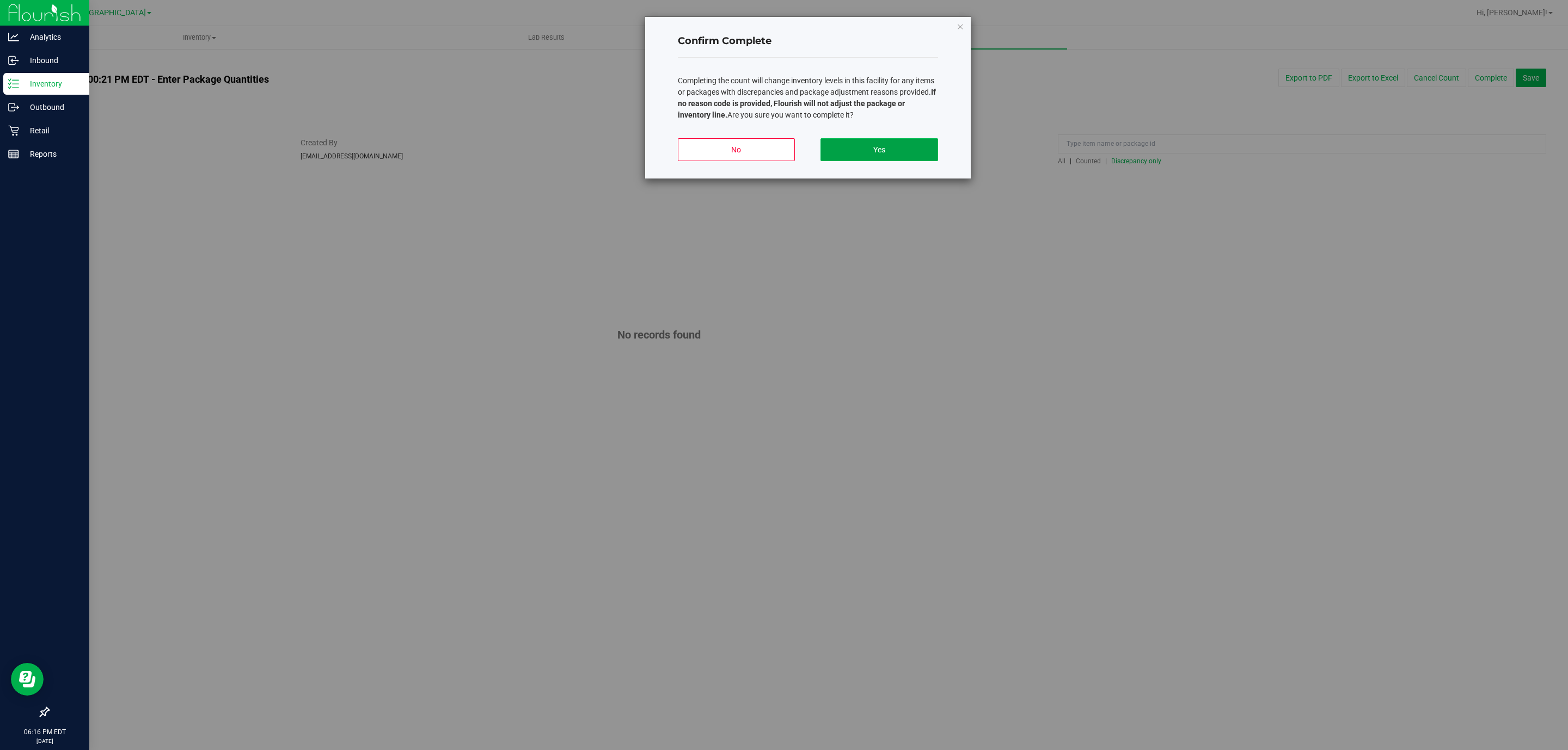
click at [928, 150] on button "Yes" at bounding box center [879, 150] width 117 height 23
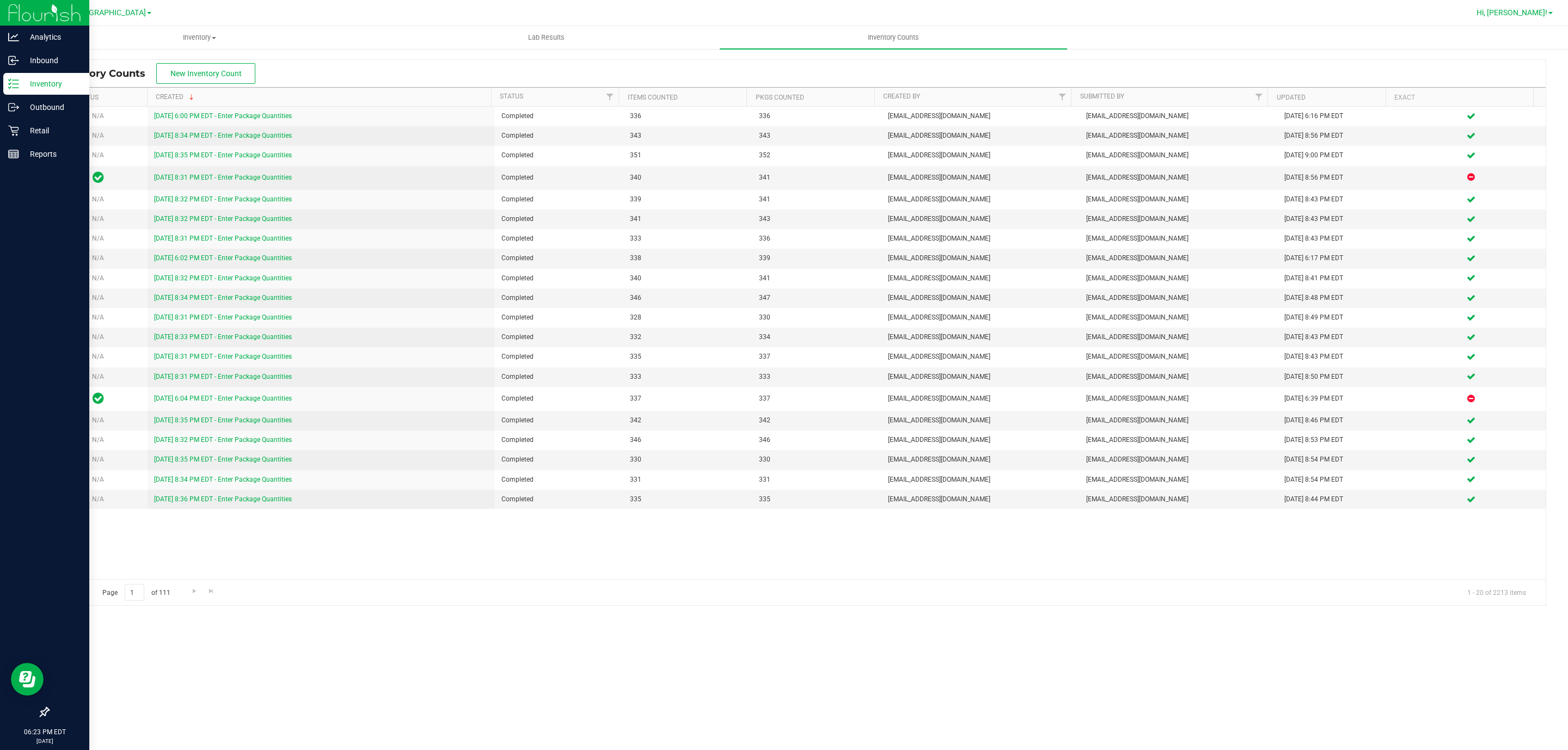
click at [1524, 10] on span "Hi, [PERSON_NAME]!" at bounding box center [1511, 12] width 71 height 9
click at [1527, 113] on li "Sign Out" at bounding box center [1519, 116] width 82 height 20
